Goal: Information Seeking & Learning: Find specific fact

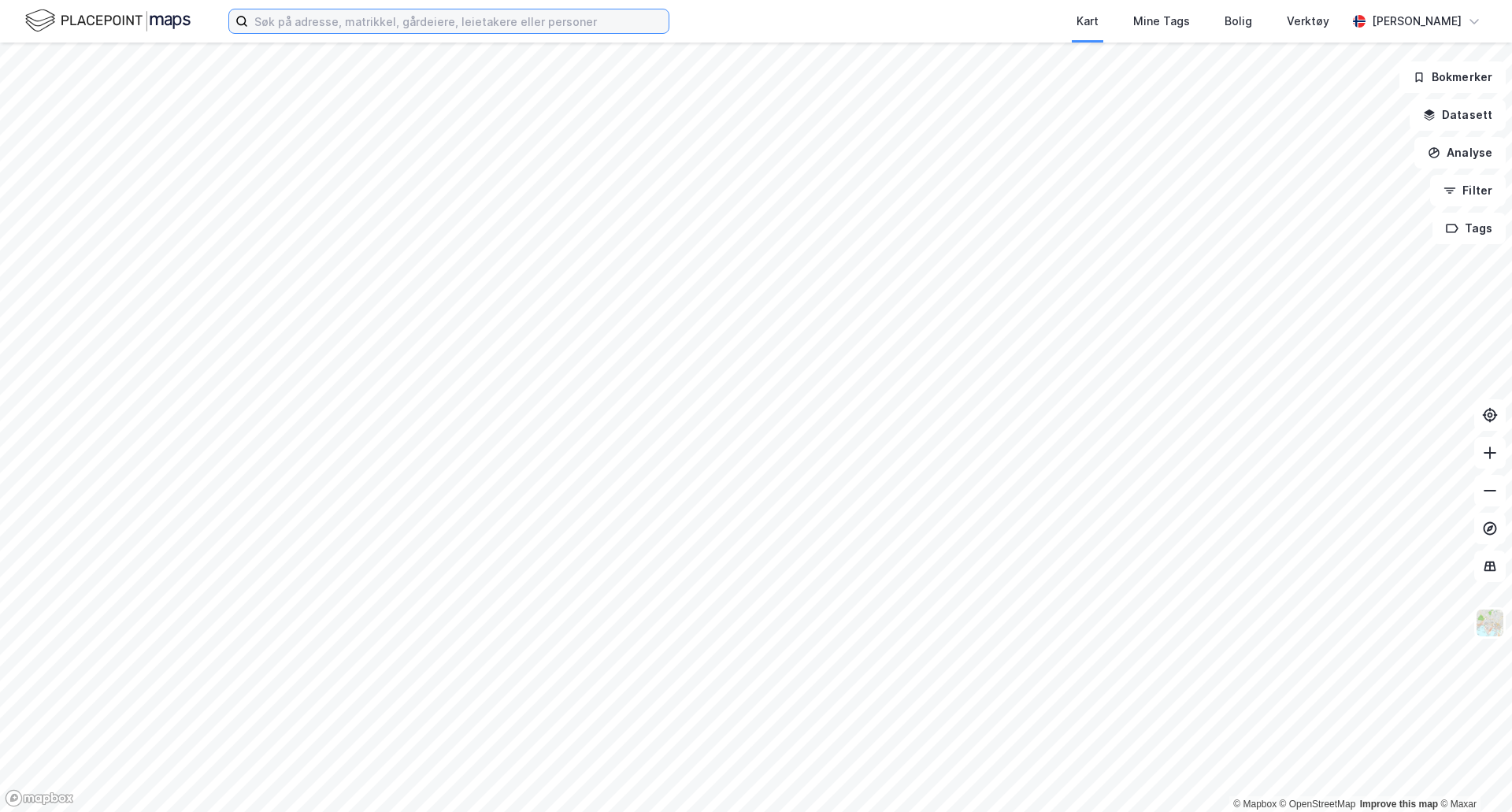
click at [282, 21] on input at bounding box center [458, 21] width 420 height 24
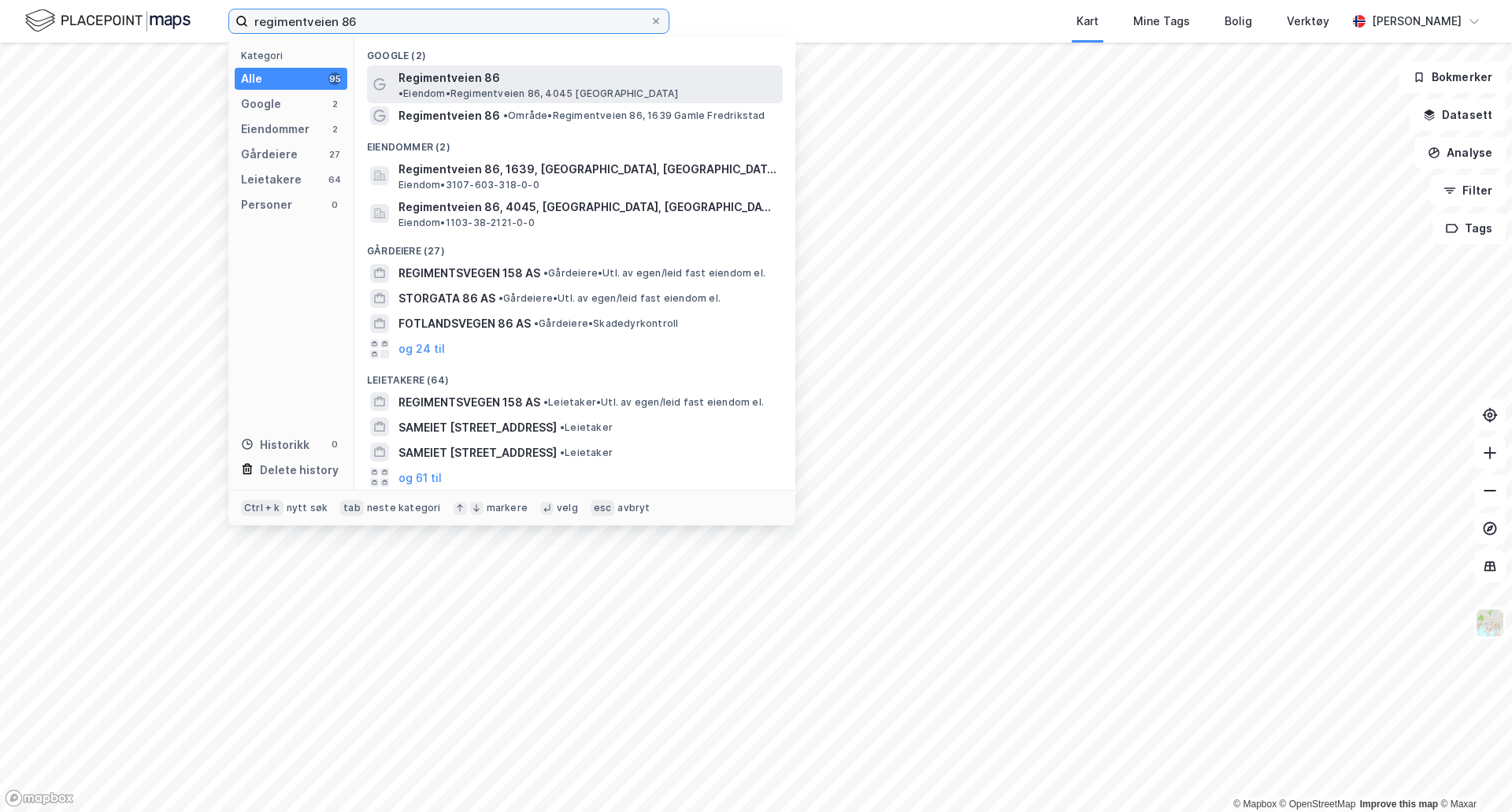
type input "regimentveien 86"
click at [461, 80] on span "Regimentveien 86" at bounding box center [450, 77] width 102 height 19
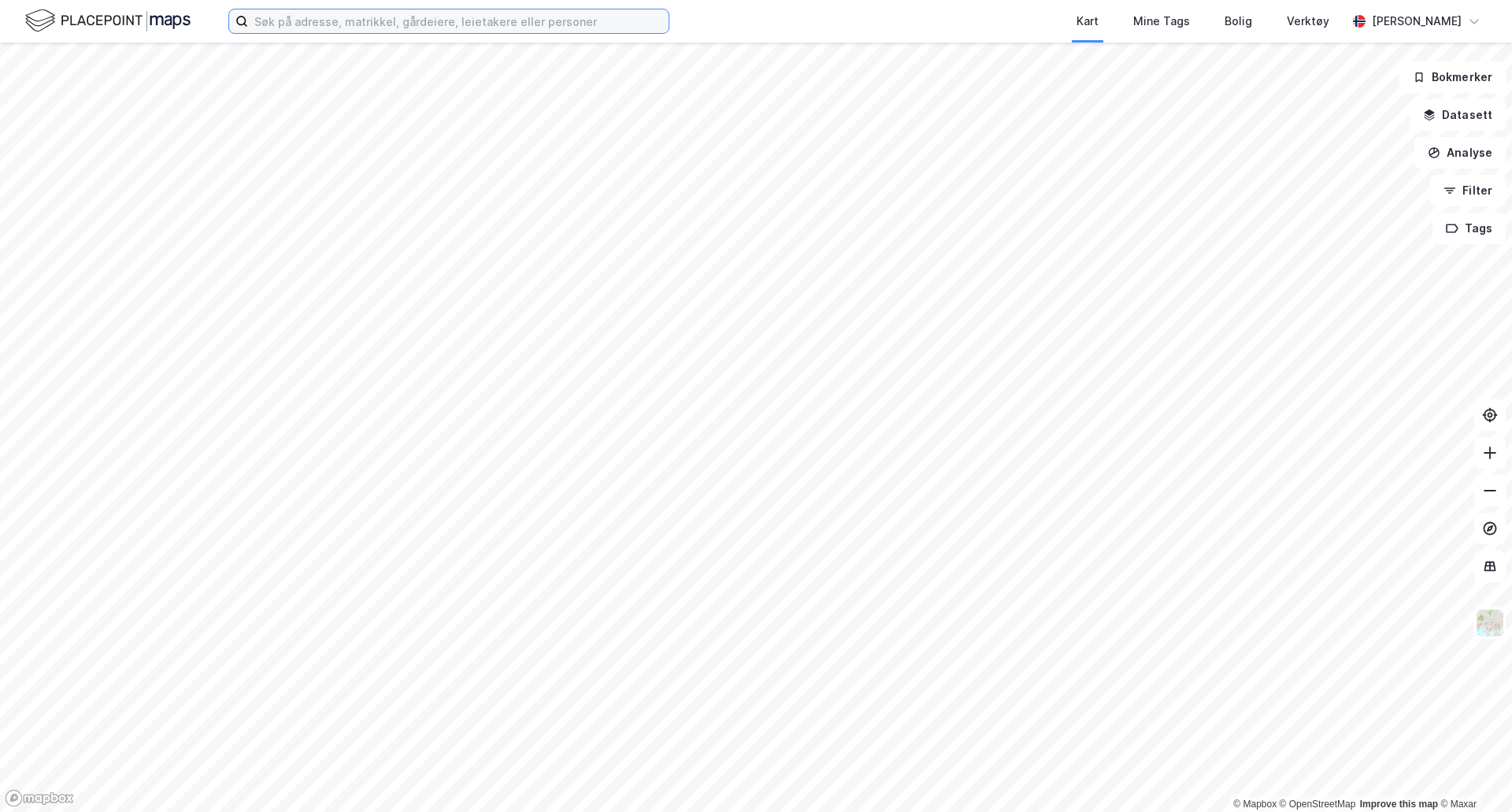
click at [402, 18] on input at bounding box center [458, 21] width 420 height 24
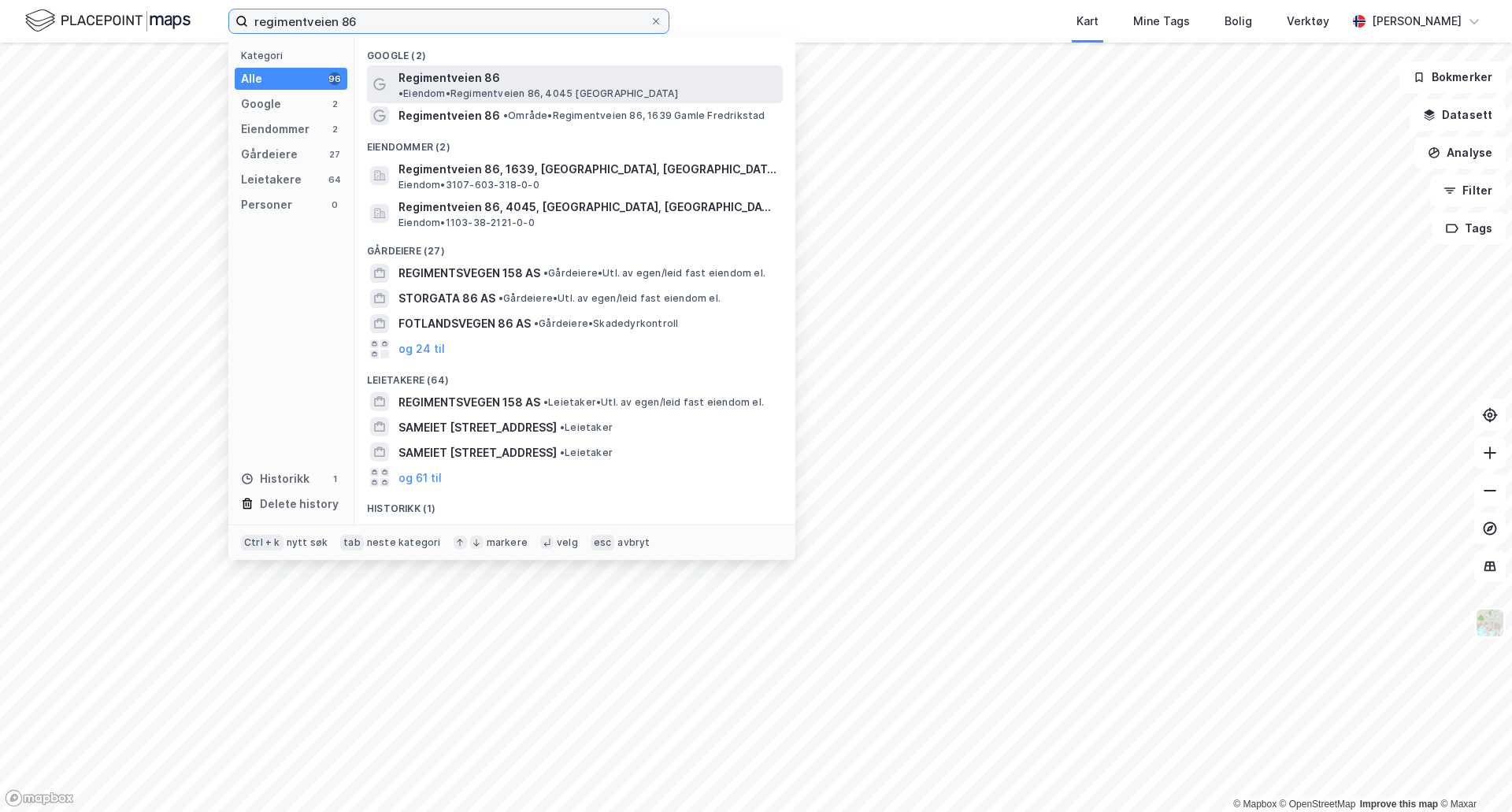
type input "regimentveien 86"
click at [465, 77] on span "Regimentveien 86" at bounding box center [450, 77] width 102 height 19
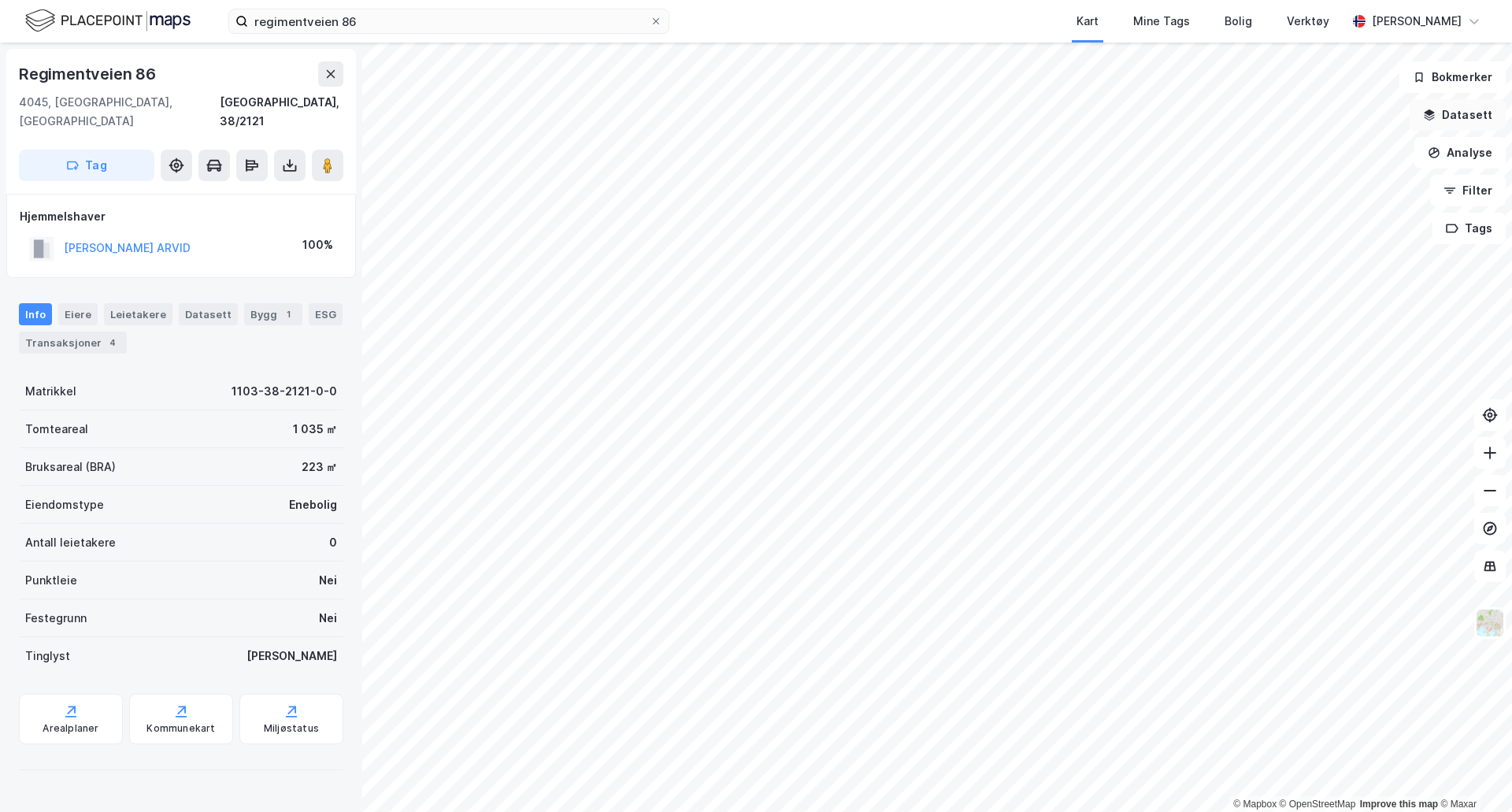
click at [1463, 114] on button "Datasett" at bounding box center [1458, 114] width 96 height 32
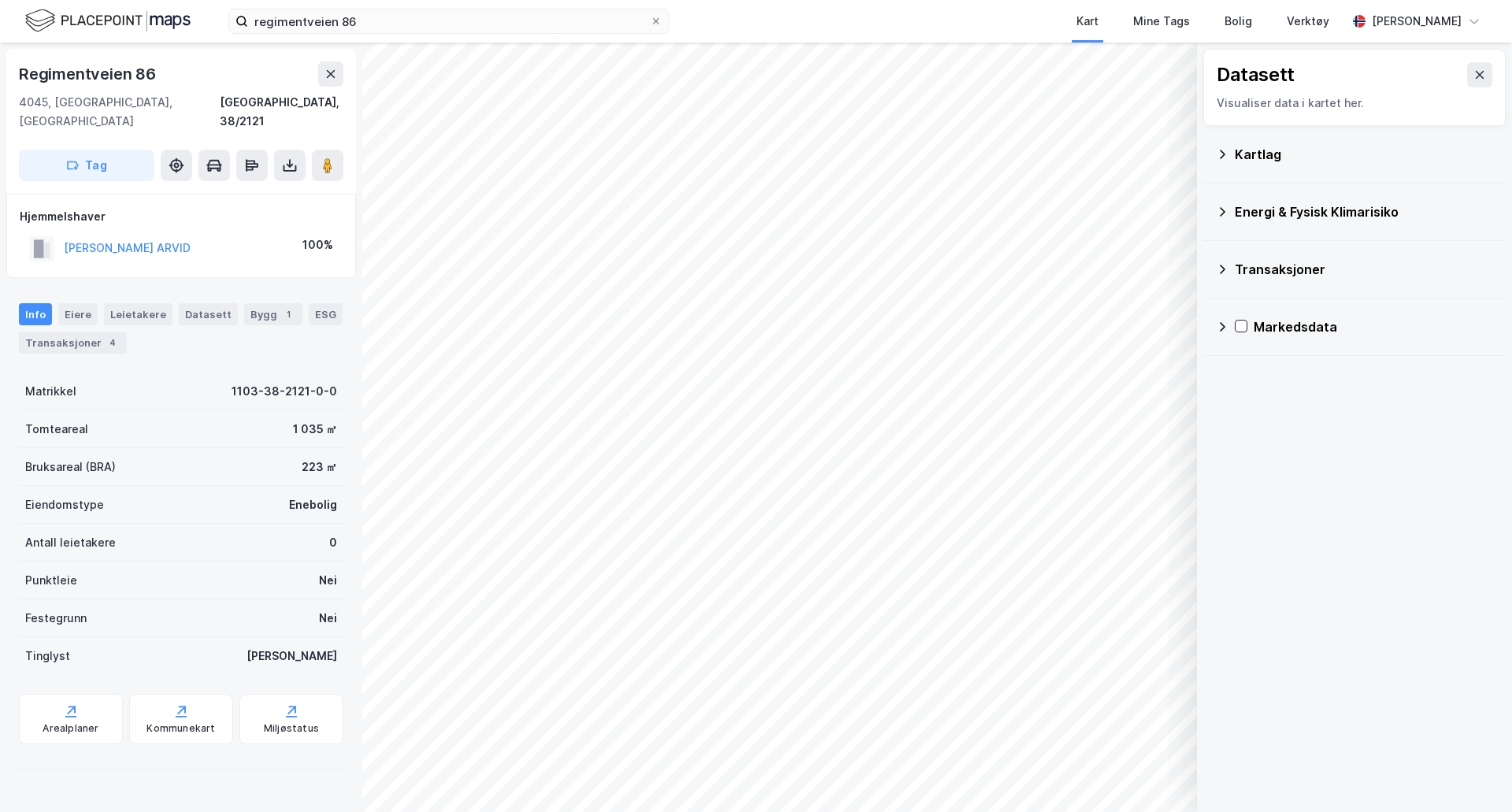
click at [1218, 153] on icon at bounding box center [1222, 154] width 13 height 13
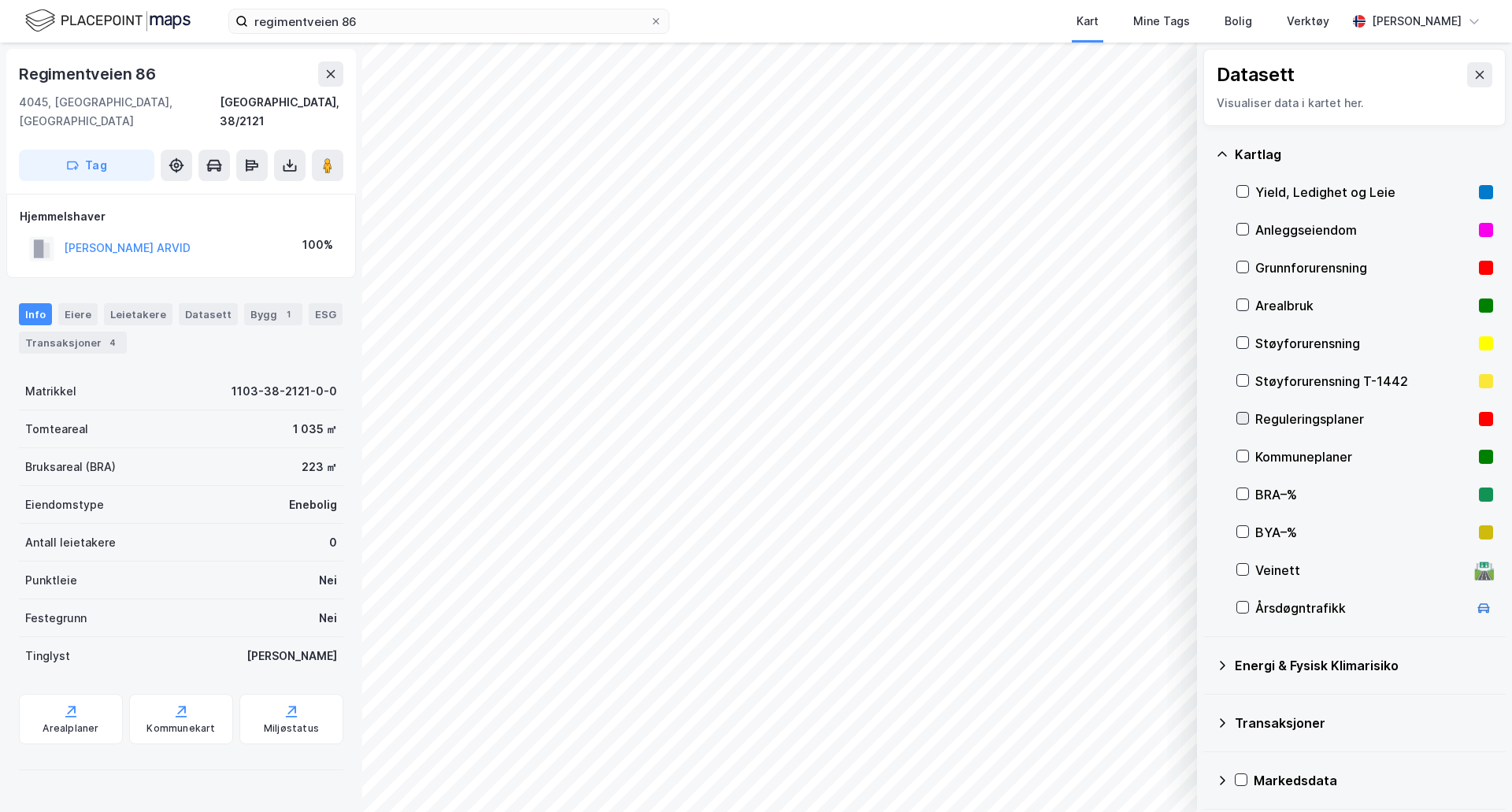
click at [1240, 417] on icon at bounding box center [1242, 418] width 11 height 11
click at [1244, 458] on icon at bounding box center [1242, 456] width 11 height 11
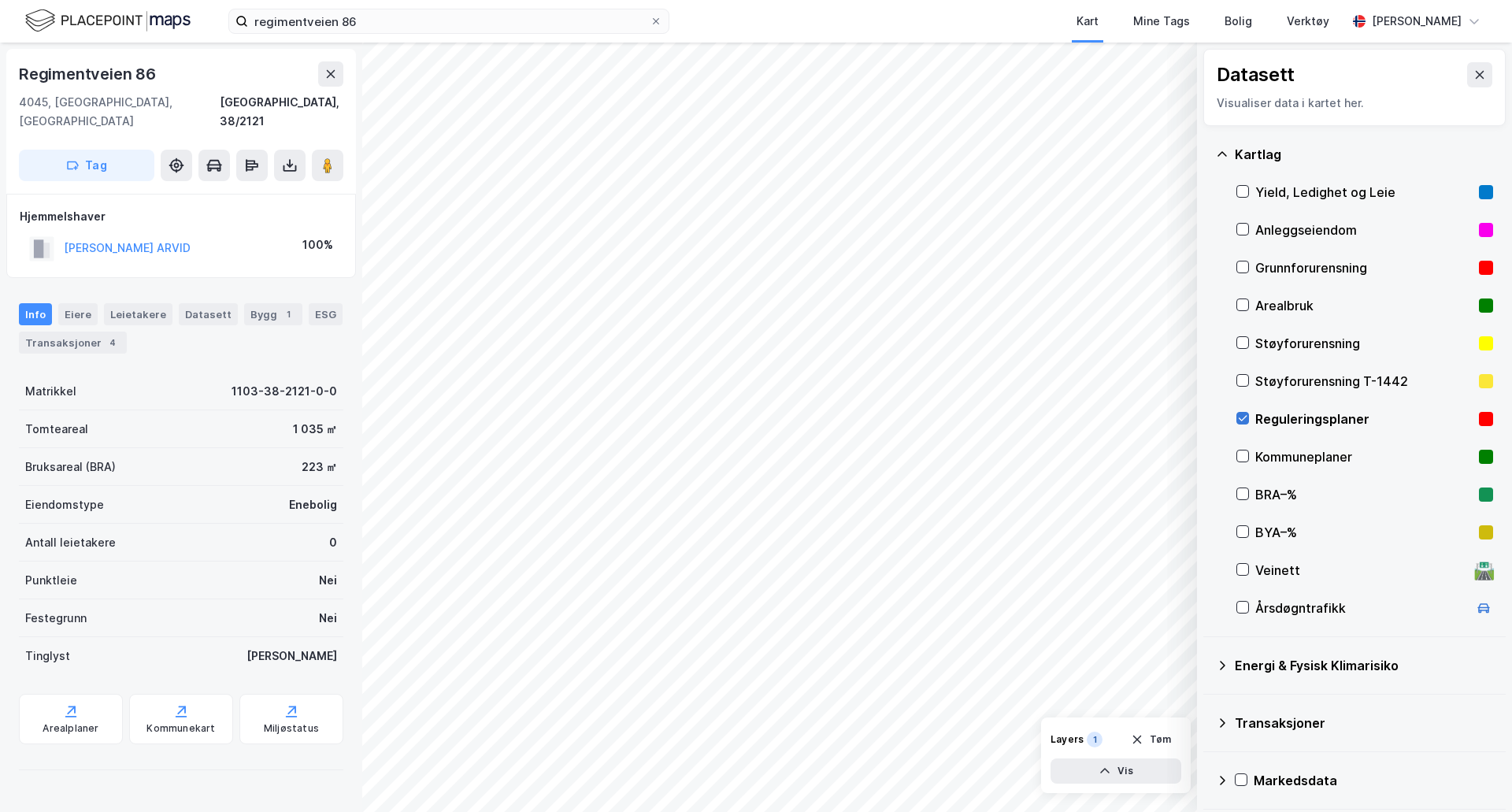
click at [1243, 415] on icon at bounding box center [1242, 418] width 11 height 11
click at [1240, 455] on icon at bounding box center [1242, 456] width 11 height 11
click at [1240, 421] on icon at bounding box center [1242, 418] width 11 height 11
click at [0, 0] on button "[PERSON_NAME] ARVID" at bounding box center [0, 0] width 0 height 0
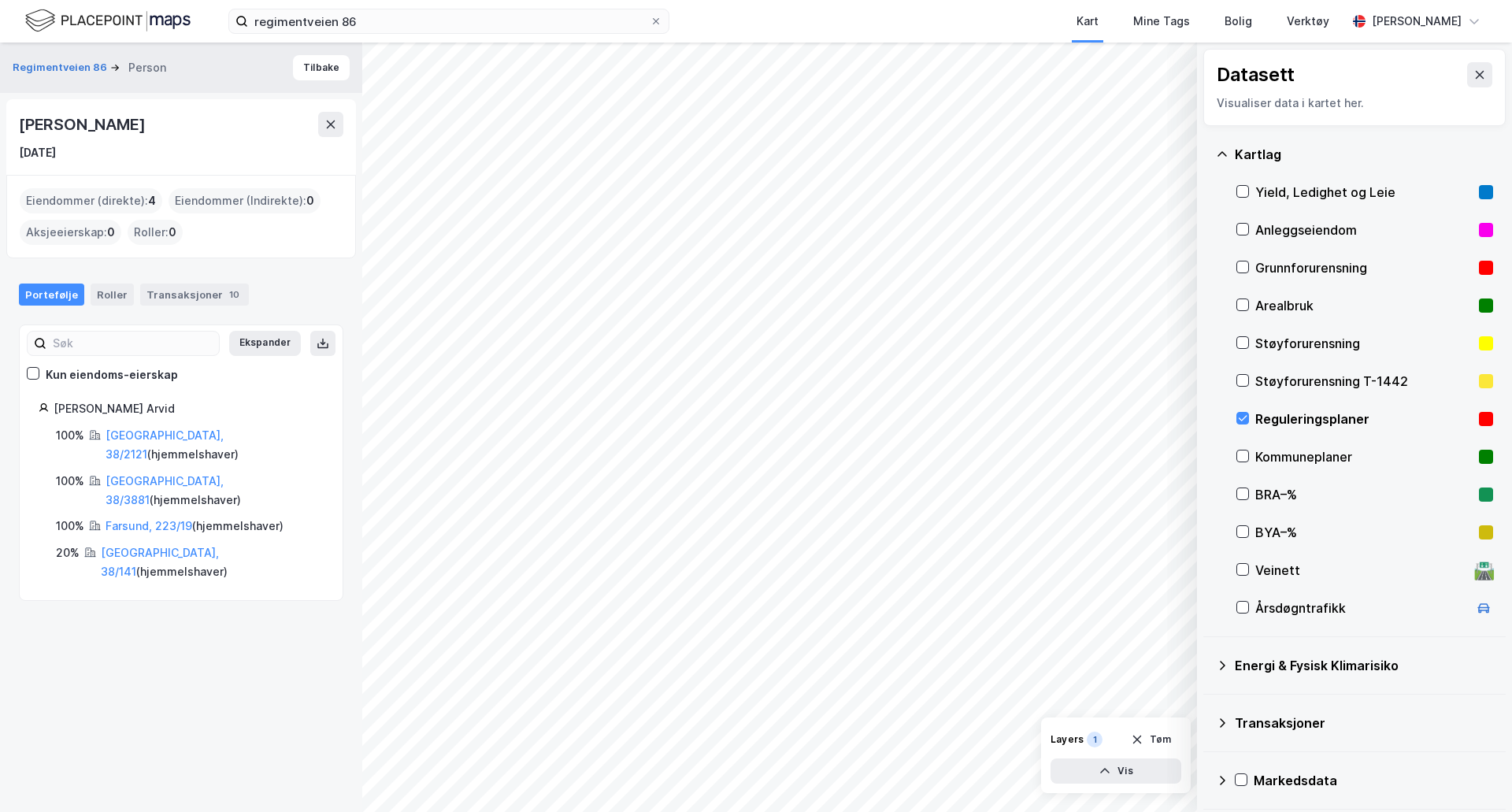
drag, startPoint x: 86, startPoint y: 151, endPoint x: 14, endPoint y: 151, distance: 72.0
click at [14, 151] on div "Per Arvid Schøyen 12. sep. 1947" at bounding box center [181, 136] width 350 height 75
click at [151, 435] on link "[GEOGRAPHIC_DATA], 38/2121" at bounding box center [164, 445] width 118 height 33
